Goal: Information Seeking & Learning: Learn about a topic

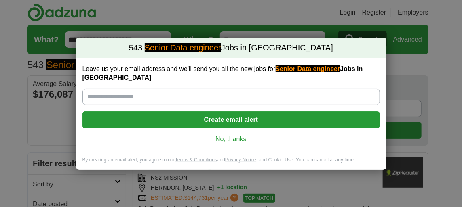
click at [239, 135] on link "No, thanks" at bounding box center [231, 139] width 285 height 9
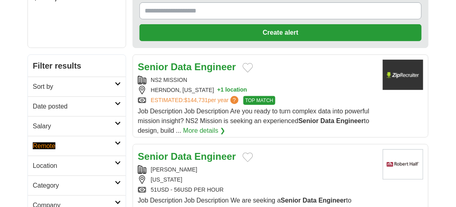
scroll to position [97, 0]
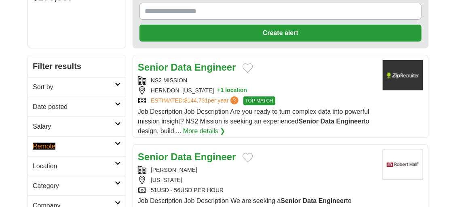
click at [99, 139] on link "Remote" at bounding box center [77, 147] width 98 height 20
click at [51, 164] on em "Remote" at bounding box center [44, 166] width 23 height 7
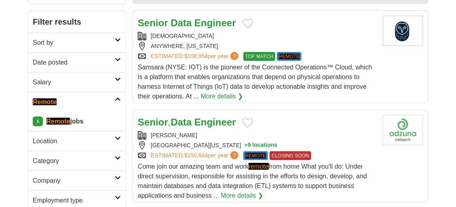
scroll to position [158, 0]
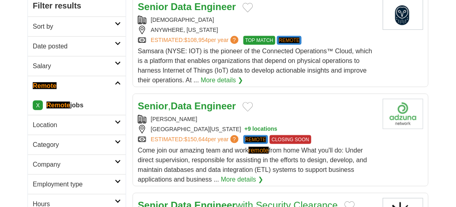
click at [100, 140] on h2 "Category" at bounding box center [74, 145] width 82 height 10
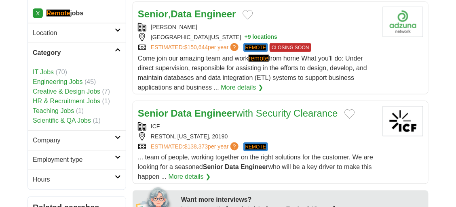
scroll to position [257, 0]
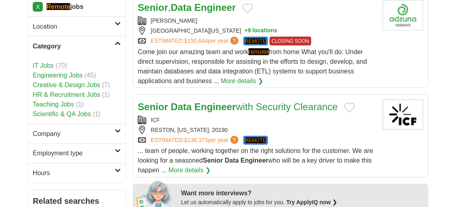
click at [100, 144] on link "Employment type" at bounding box center [77, 154] width 98 height 20
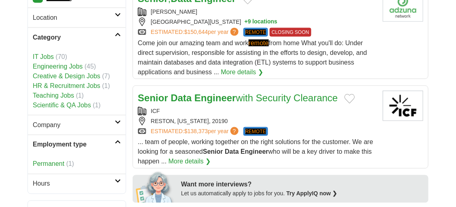
scroll to position [267, 0]
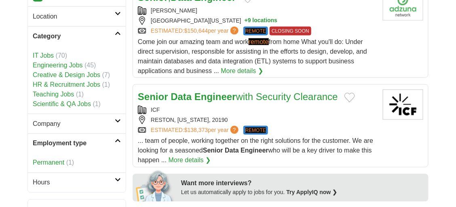
click at [56, 160] on link "Permanent" at bounding box center [49, 163] width 32 height 7
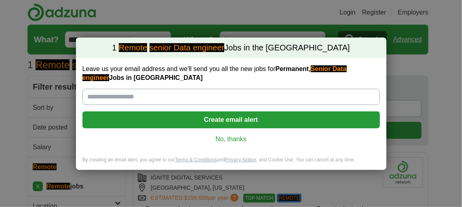
click at [220, 136] on link "No, thanks" at bounding box center [231, 139] width 285 height 9
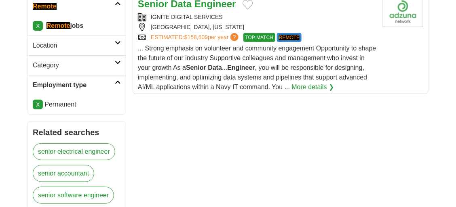
scroll to position [161, 0]
click at [42, 104] on link "X" at bounding box center [38, 105] width 10 height 10
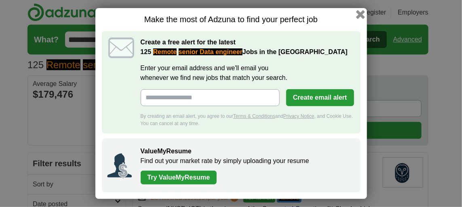
click at [359, 15] on button "button" at bounding box center [360, 14] width 9 height 9
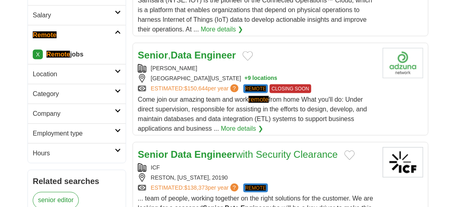
scroll to position [213, 0]
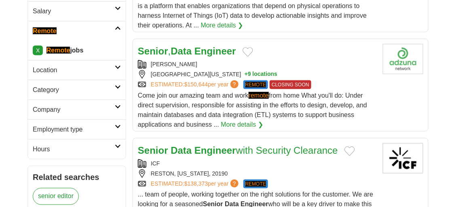
click at [116, 146] on link "Hours" at bounding box center [77, 149] width 98 height 20
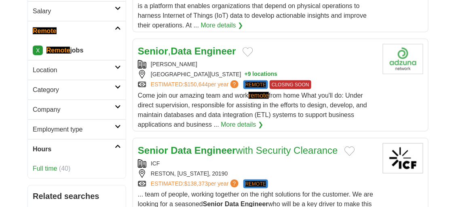
click at [219, 49] on strong "Engineer" at bounding box center [215, 51] width 42 height 11
